Goal: Information Seeking & Learning: Find specific fact

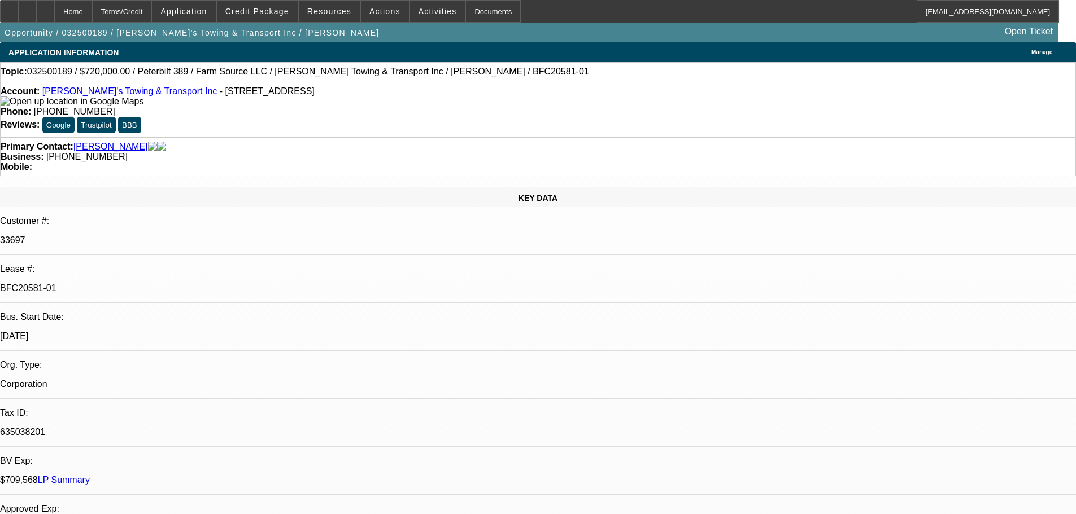
select select "0"
select select "2"
select select "0"
select select "6"
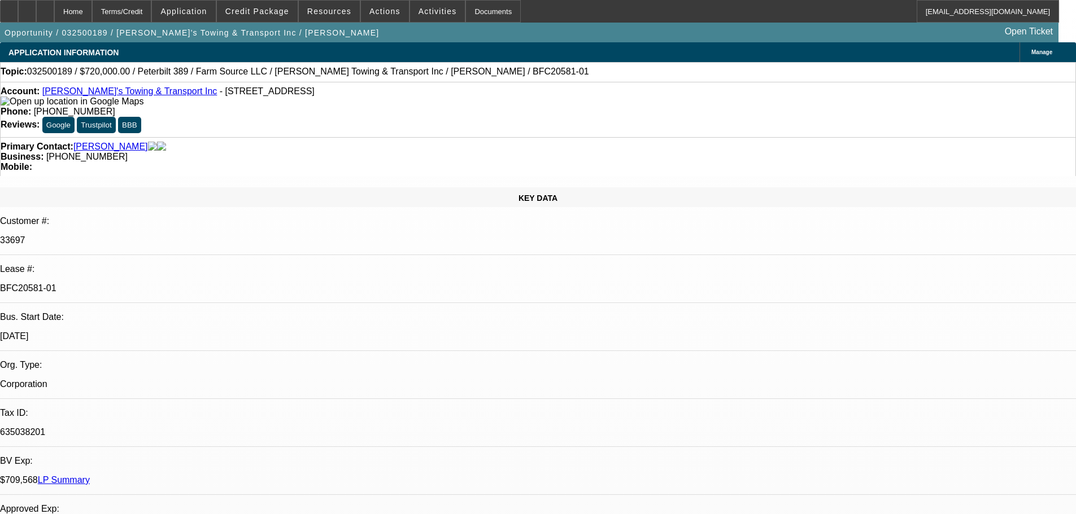
select select "0"
select select "2"
select select "0"
select select "6"
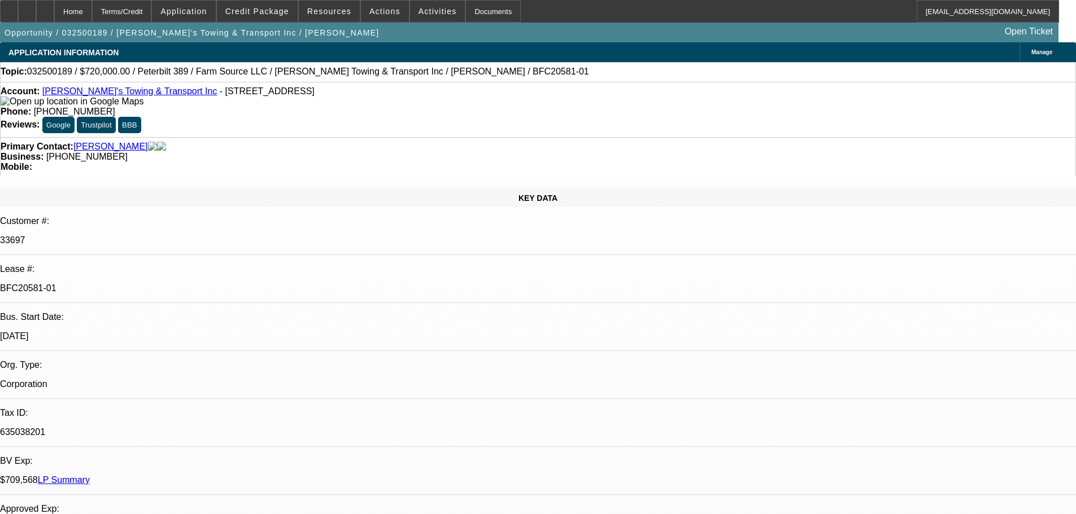
select select "0"
select select "2"
select select "0"
select select "6"
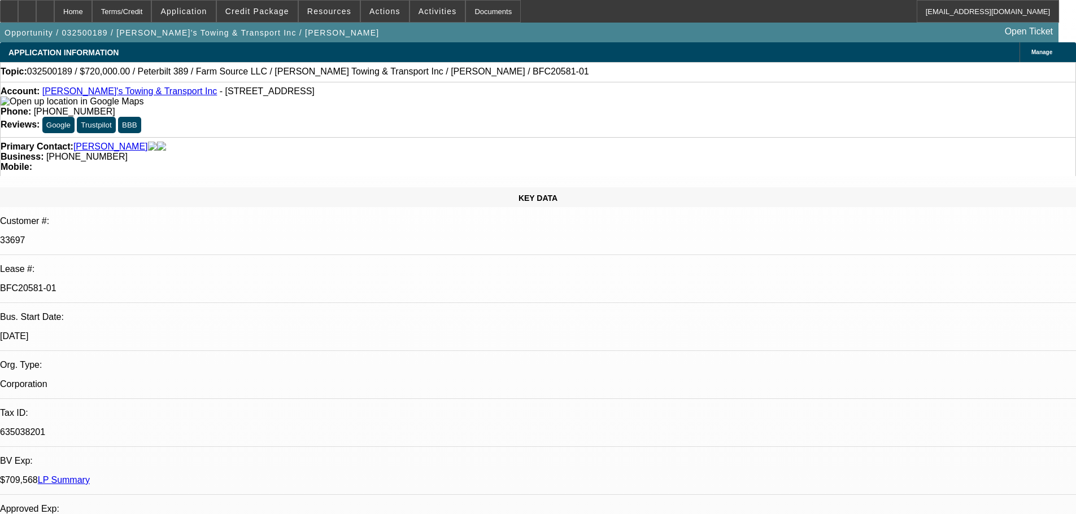
select select "0"
select select "2"
select select "0"
select select "6"
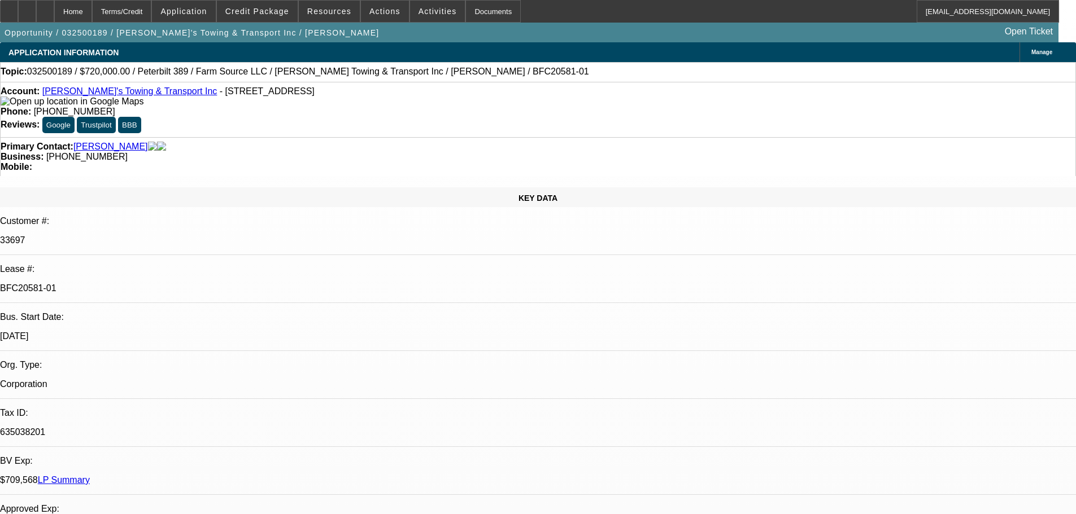
scroll to position [1129, 0]
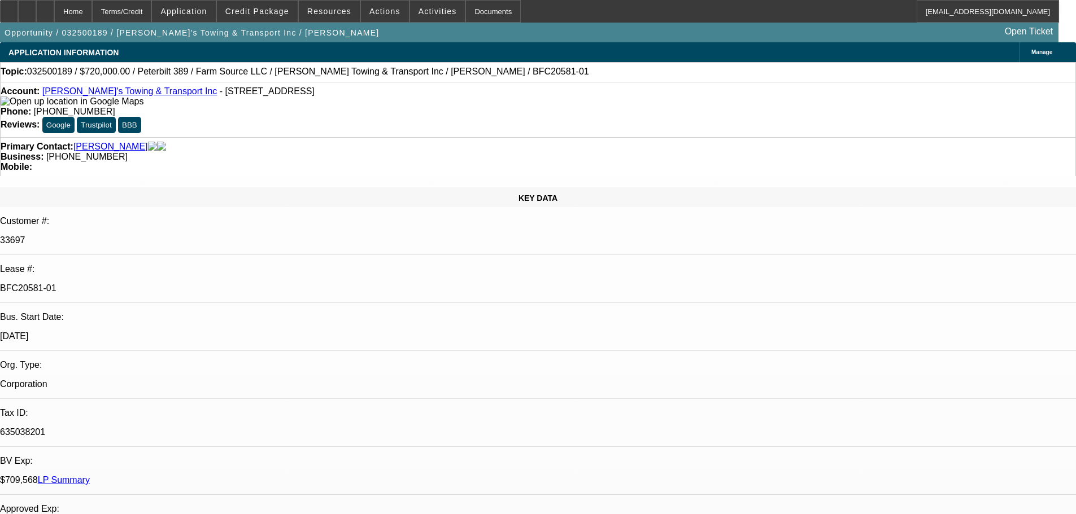
scroll to position [1073, 0]
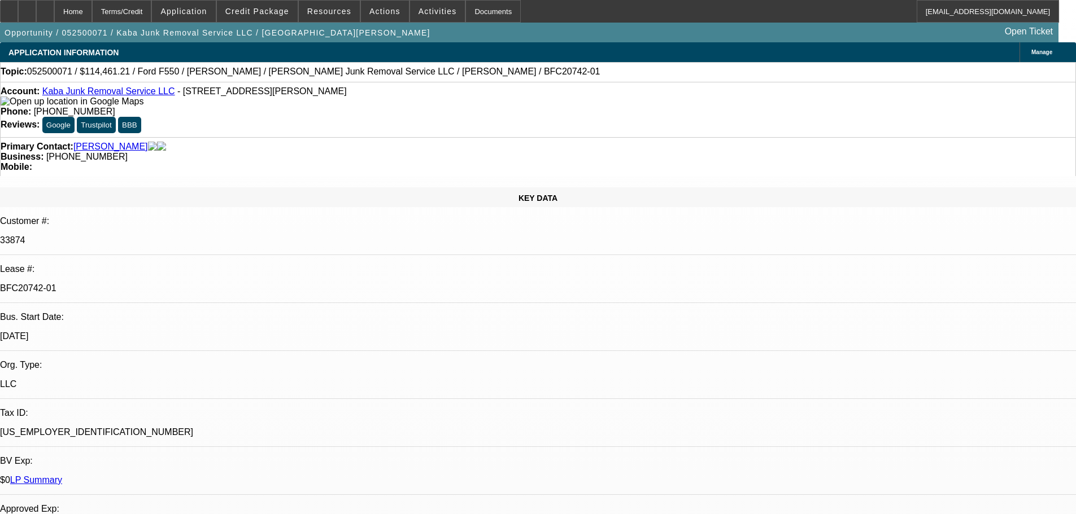
select select "0"
select select "6"
select select "0"
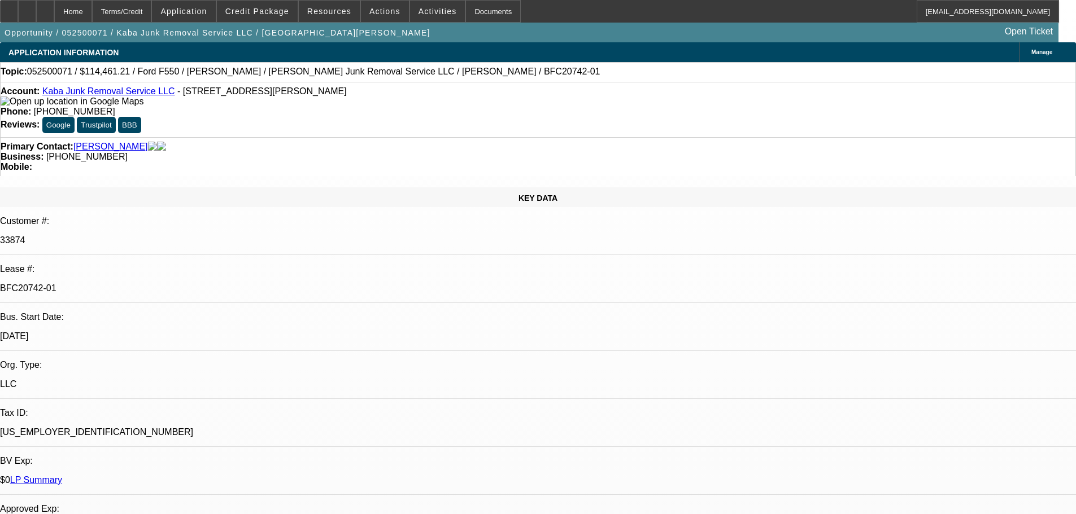
select select "0"
select select "6"
select select "0"
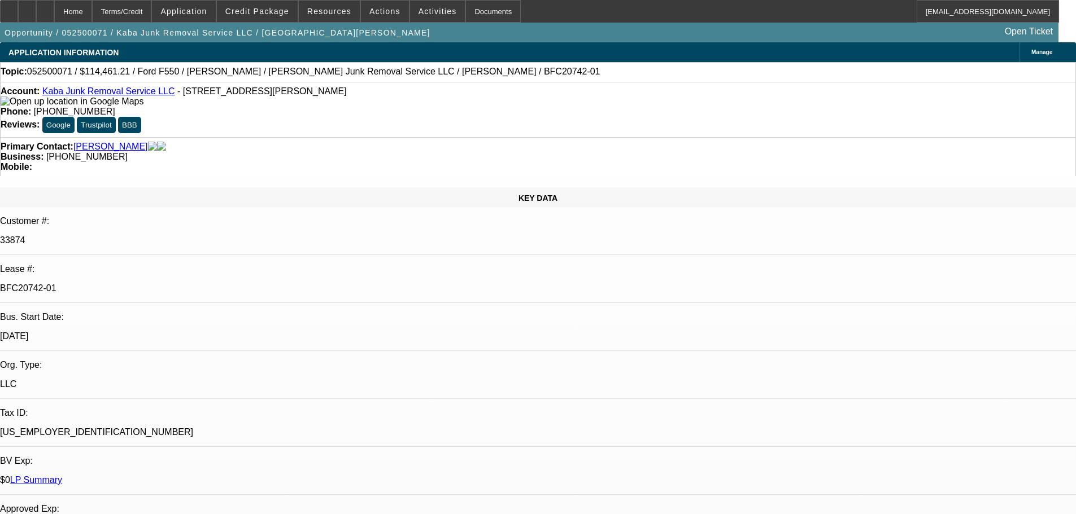
select select "0"
select select "6"
select select "0"
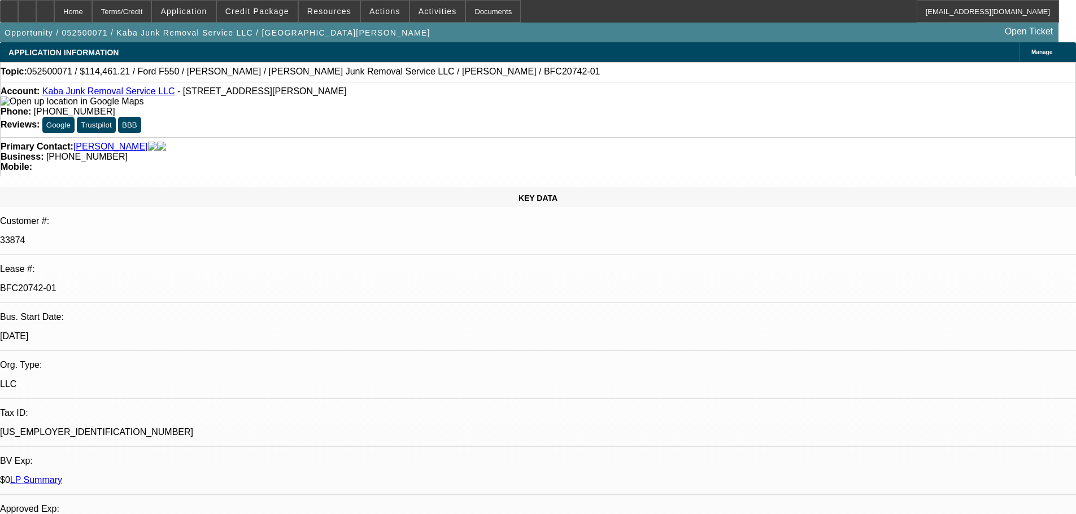
select select "6"
click at [308, 15] on span at bounding box center [329, 11] width 61 height 27
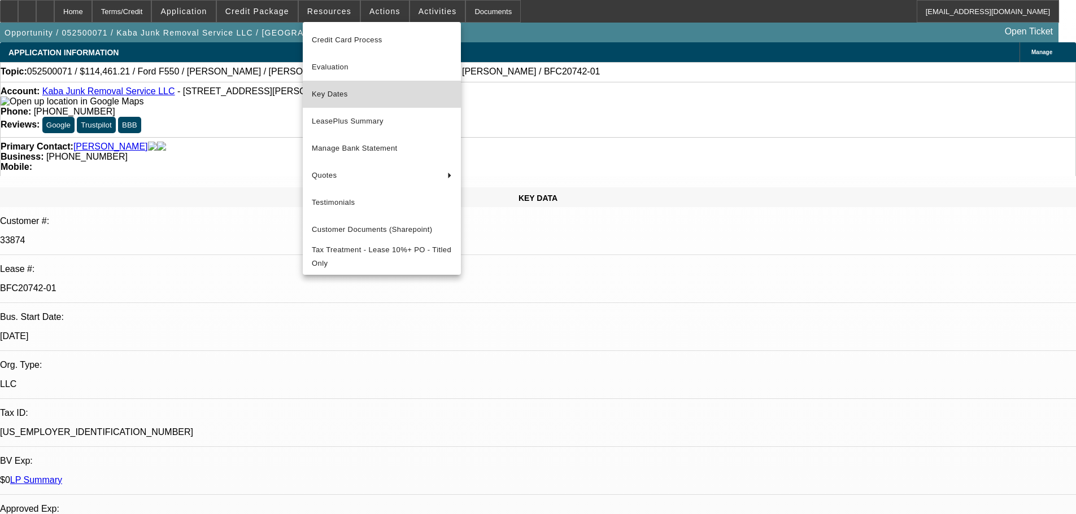
click at [332, 94] on span "Key Dates" at bounding box center [382, 95] width 140 height 14
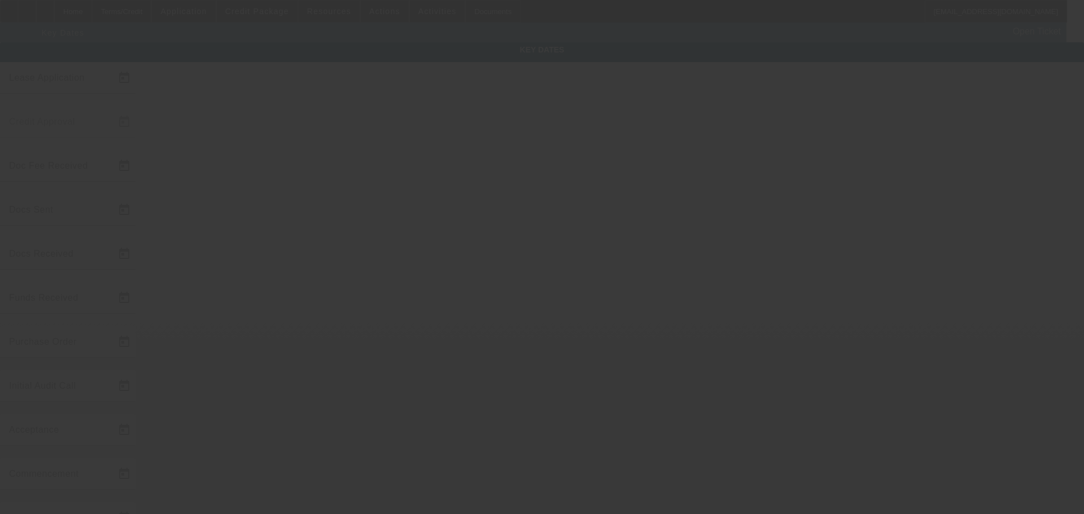
type input "5/3/2025"
type input "5/19/2025"
type input "5/21/2025"
type input "5/19/2025"
type input "5/20/2025"
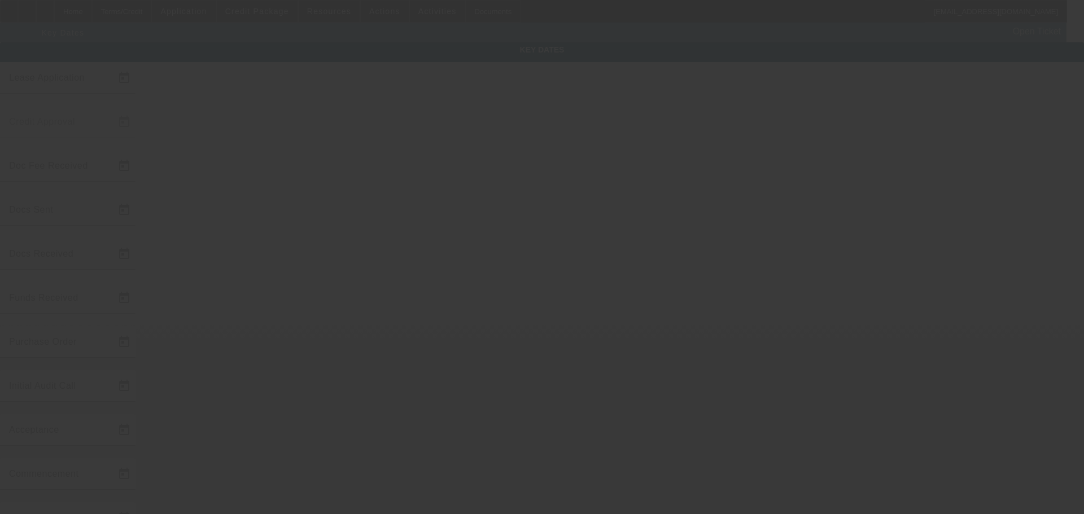
type input "5/21/2025"
type input "5/27/2025"
type input "6/1/2025"
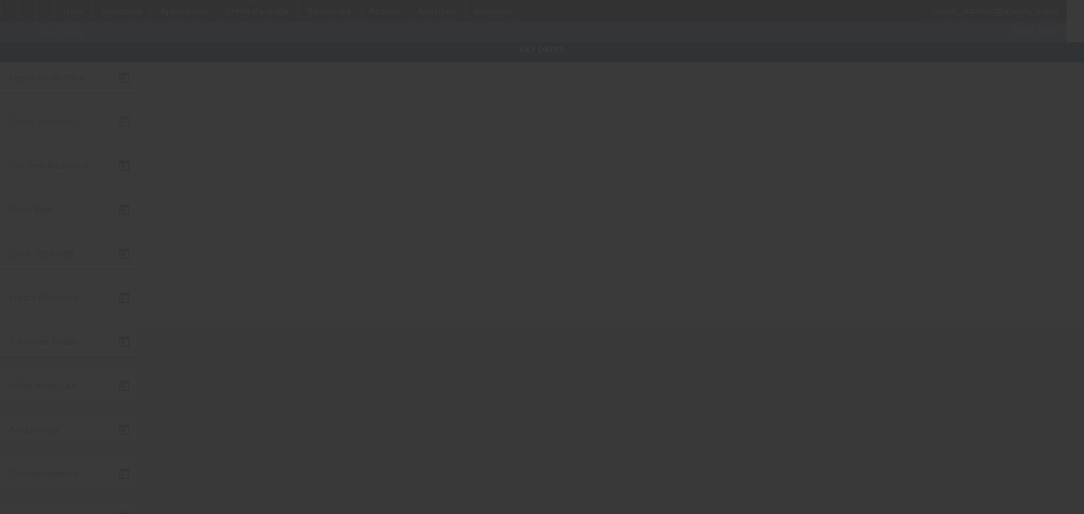
type input "5/30/2025"
type input "7/1/2025"
type input "5/29/2025"
type input "5/28/2025"
